Goal: Task Accomplishment & Management: Manage account settings

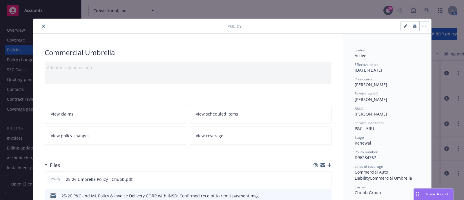
click at [40, 26] on button "close" at bounding box center [43, 26] width 7 height 7
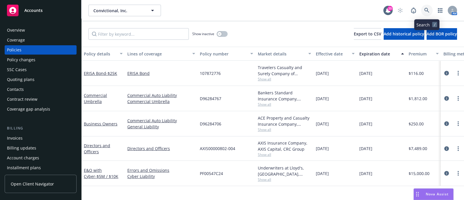
click at [427, 11] on icon at bounding box center [426, 10] width 5 height 5
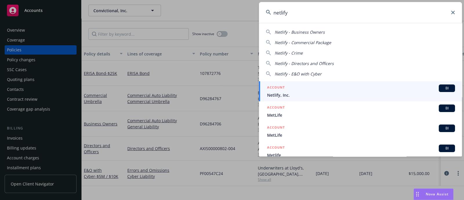
type input "netlify"
click at [322, 96] on span "Netlify, Inc." at bounding box center [361, 95] width 188 height 6
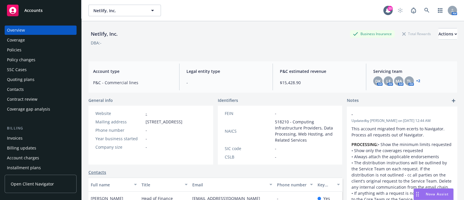
click at [30, 46] on div "Policies" at bounding box center [40, 49] width 67 height 9
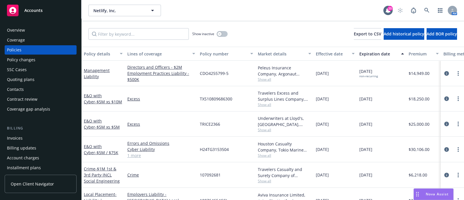
click at [38, 26] on div "Overview" at bounding box center [40, 30] width 67 height 9
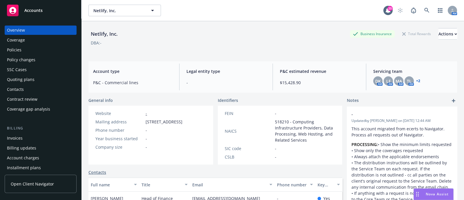
click at [416, 82] on link "+ 2" at bounding box center [418, 80] width 4 height 3
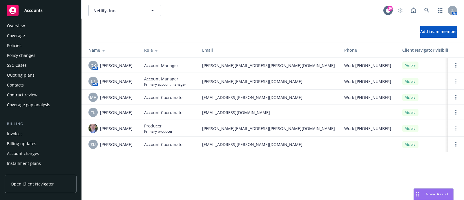
scroll to position [4, 0]
click at [26, 74] on div "Quoting plans" at bounding box center [21, 75] width 28 height 9
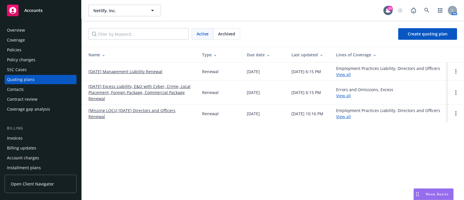
click at [107, 93] on link "[DATE] Excess Liability, E&O with Cyber, Crime, Local Placement, Foreign Packag…" at bounding box center [140, 92] width 104 height 18
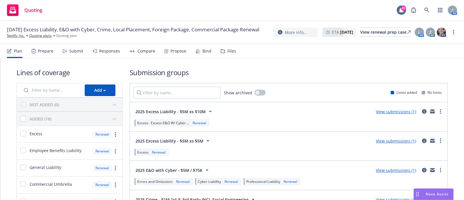
click at [79, 51] on div "Submit" at bounding box center [76, 51] width 14 height 5
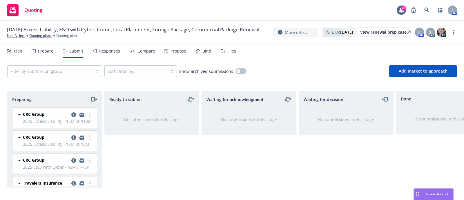
click at [228, 53] on div "Files" at bounding box center [231, 51] width 9 height 5
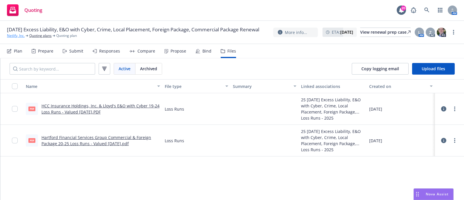
click at [18, 37] on link "Netlify, Inc." at bounding box center [16, 35] width 18 height 5
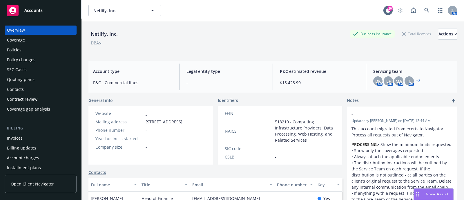
click at [20, 50] on div "Policies" at bounding box center [14, 49] width 14 height 9
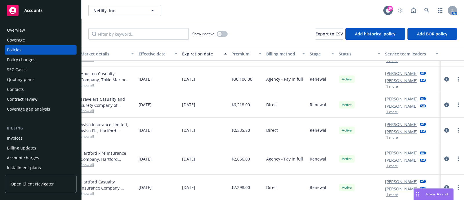
scroll to position [71, 183]
click at [423, 11] on link at bounding box center [427, 11] width 12 height 12
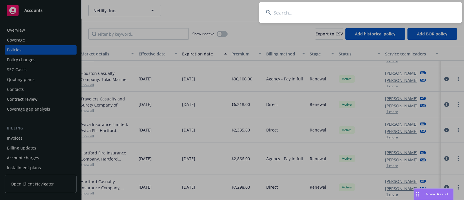
type input "a"
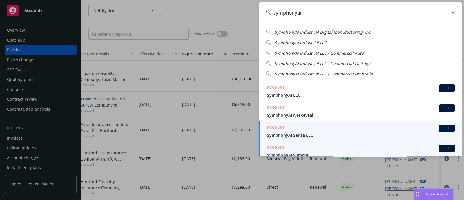
scroll to position [5, 0]
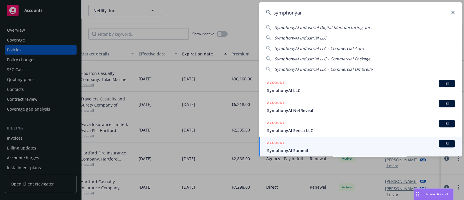
type input "symphonyai"
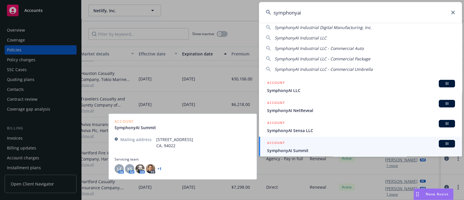
click at [320, 148] on span "SymphonyAI Summit" at bounding box center [361, 150] width 188 height 6
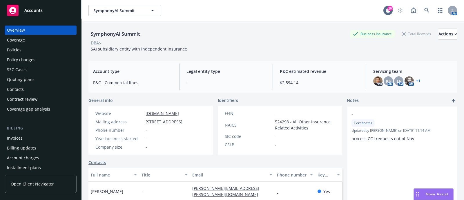
click at [199, 29] on div "SymphonyAI Summit Business Insurance Total Rewards Actions" at bounding box center [272, 34] width 368 height 12
click at [424, 10] on icon at bounding box center [426, 10] width 5 height 5
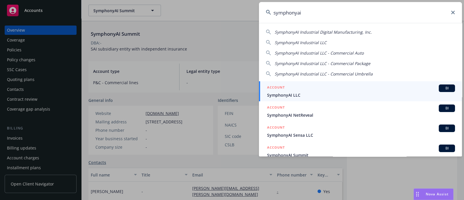
type input "symphonyai"
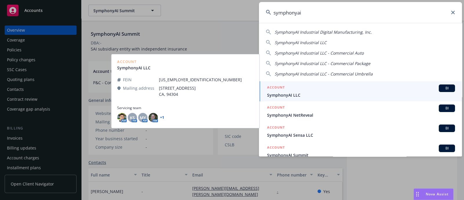
click at [310, 89] on div "ACCOUNT BI" at bounding box center [361, 88] width 188 height 8
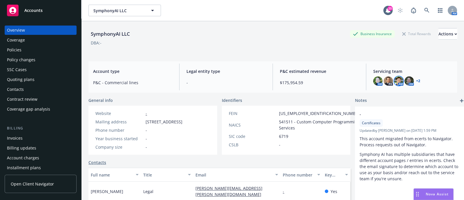
click at [394, 81] on img at bounding box center [398, 80] width 9 height 9
click at [54, 47] on div "Policies" at bounding box center [40, 49] width 67 height 9
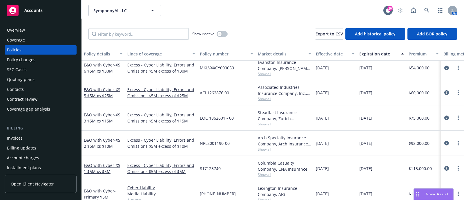
scroll to position [273, 0]
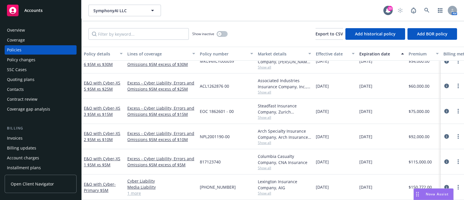
click at [28, 79] on div "Quoting plans" at bounding box center [21, 79] width 28 height 9
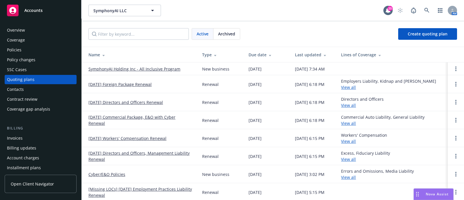
click at [154, 70] on link "SymphonyAI Holding Inc - All Inclusive Program" at bounding box center [134, 69] width 92 height 6
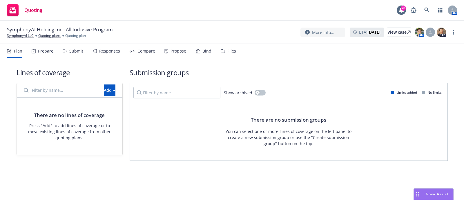
click at [221, 53] on icon at bounding box center [223, 50] width 4 height 3
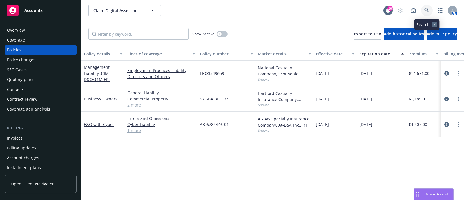
click at [422, 10] on link at bounding box center [427, 11] width 12 height 12
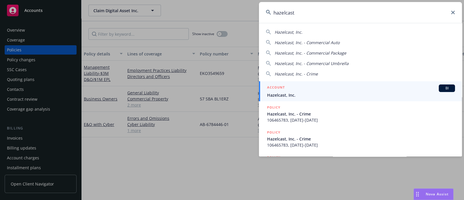
type input "hazelcast"
click at [289, 97] on span "Hazelcast, Inc." at bounding box center [361, 95] width 188 height 6
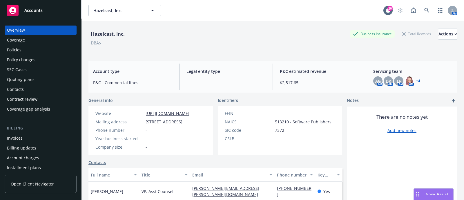
click at [25, 49] on div "Policies" at bounding box center [40, 49] width 67 height 9
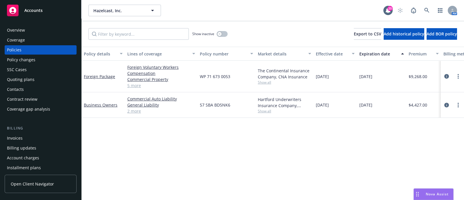
click at [35, 76] on div "Quoting plans" at bounding box center [40, 79] width 67 height 9
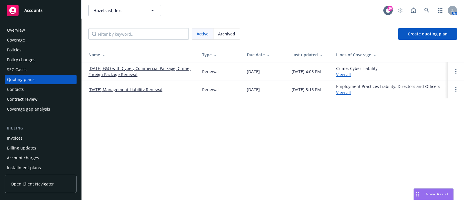
click at [95, 71] on link "08/21/25 E&O with Cyber, Commercial Package, Crime, Foreign Package Renewal" at bounding box center [140, 71] width 104 height 12
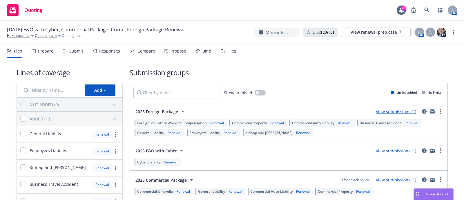
click at [208, 49] on div "Bind" at bounding box center [206, 51] width 9 height 5
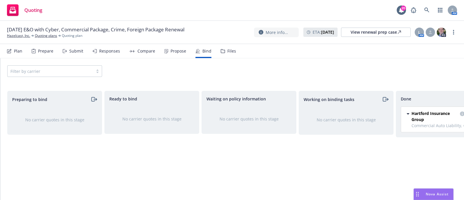
click at [74, 52] on div "Submit" at bounding box center [76, 51] width 14 height 5
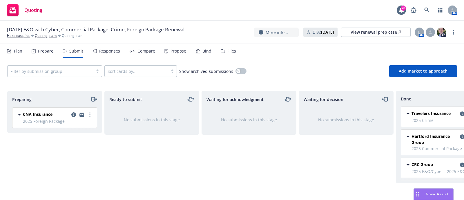
scroll to position [0, 33]
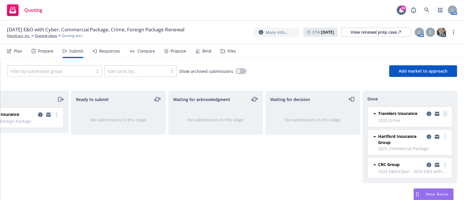
click at [442, 111] on link "more" at bounding box center [444, 113] width 7 height 7
click at [301, 151] on div "Waiting for decision No submissions in this stage" at bounding box center [312, 139] width 95 height 97
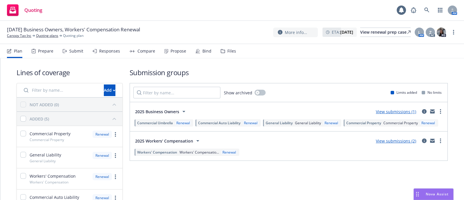
click at [227, 49] on div "Files" at bounding box center [231, 51] width 9 height 5
